Goal: Navigation & Orientation: Find specific page/section

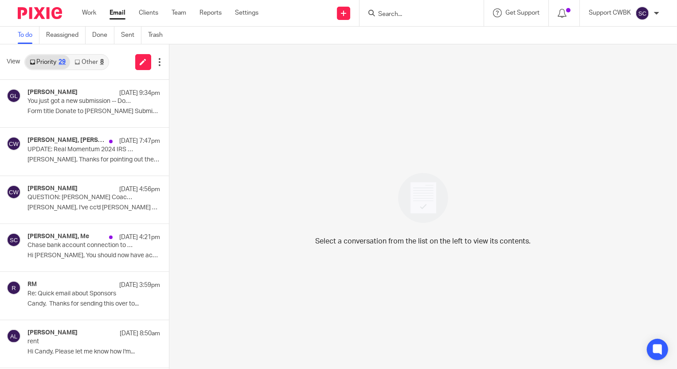
click at [85, 62] on link "Other 8" at bounding box center [89, 62] width 38 height 14
click at [84, 62] on link "Other 8" at bounding box center [89, 62] width 38 height 14
click at [82, 64] on link "Other 8" at bounding box center [89, 62] width 38 height 14
